Goal: Task Accomplishment & Management: Use online tool/utility

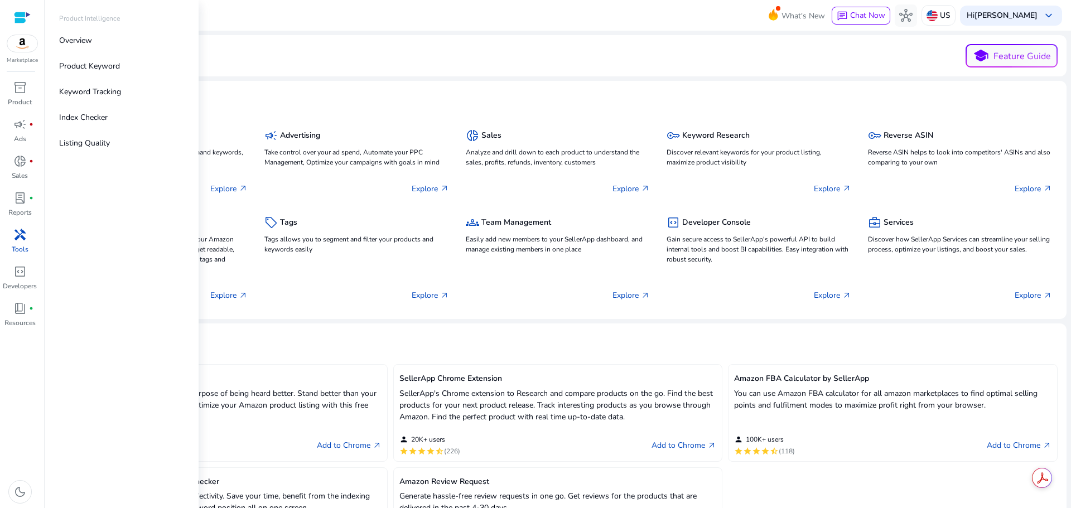
click at [21, 45] on img at bounding box center [22, 43] width 30 height 17
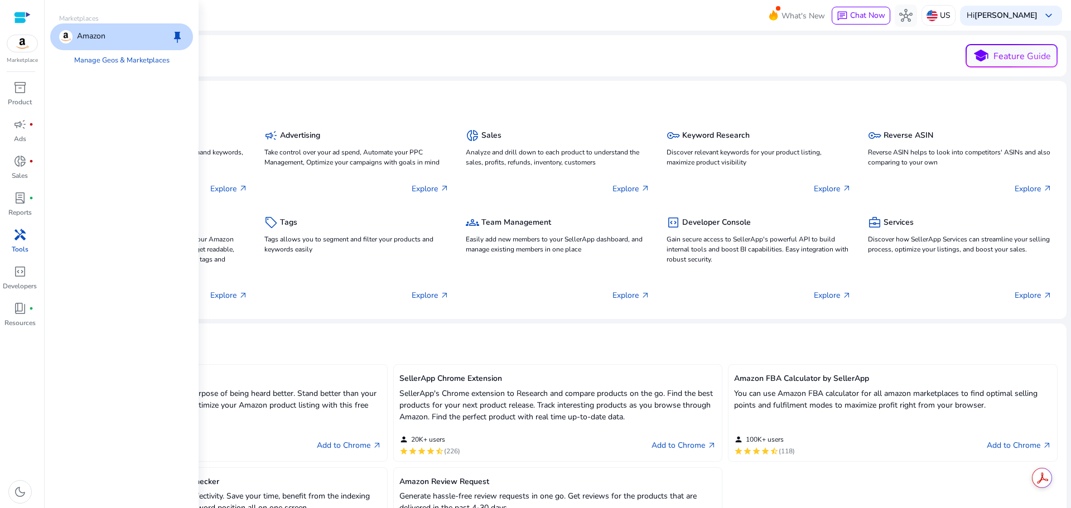
click at [94, 39] on p "Amazon" at bounding box center [91, 36] width 28 height 13
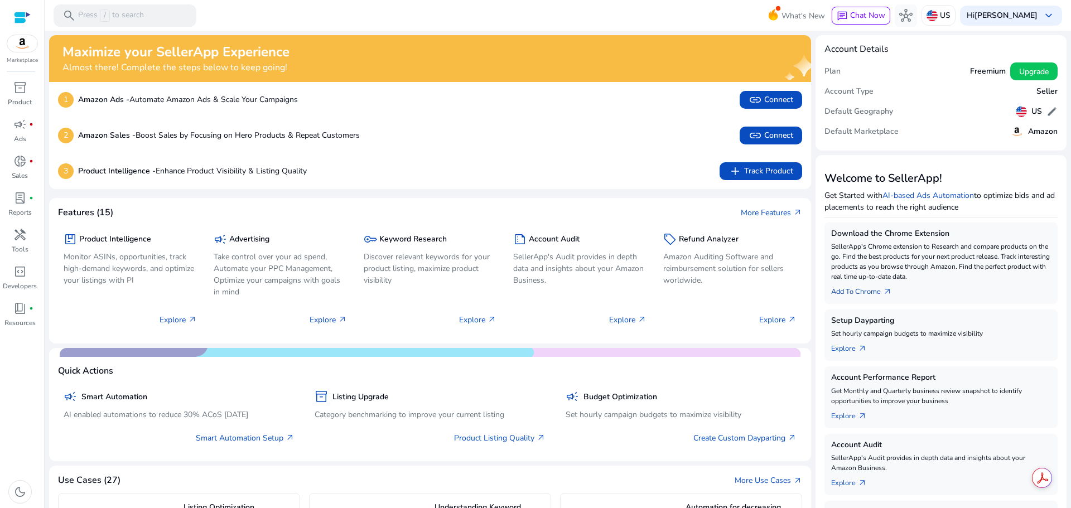
click at [858, 292] on link "Add To Chrome arrow_outward" at bounding box center [866, 290] width 70 height 16
click at [865, 289] on link "Add To Chrome arrow_outward" at bounding box center [866, 290] width 70 height 16
click at [22, 165] on span "donut_small" at bounding box center [19, 161] width 13 height 13
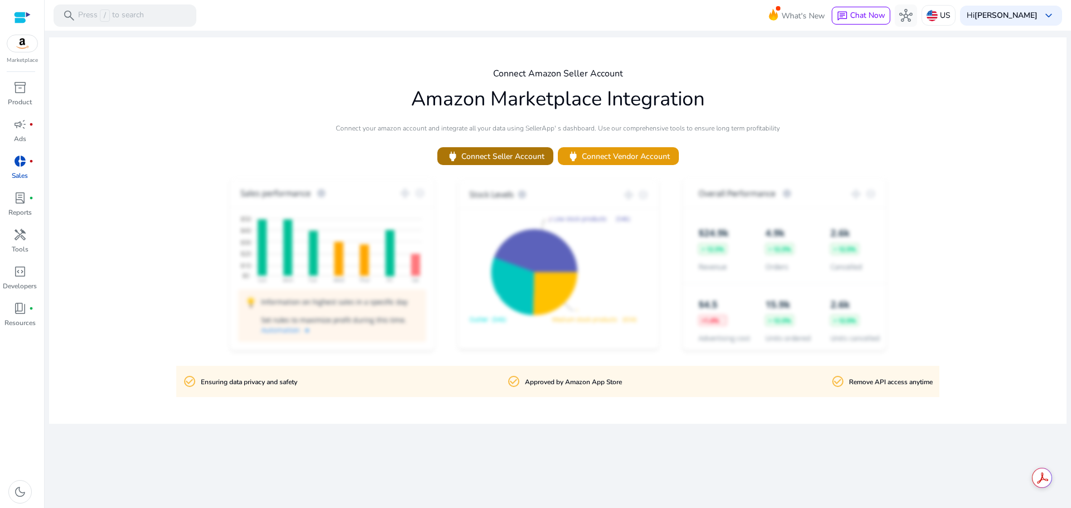
click at [503, 161] on span "power Connect Seller Account" at bounding box center [495, 156] width 98 height 13
